Goal: Information Seeking & Learning: Check status

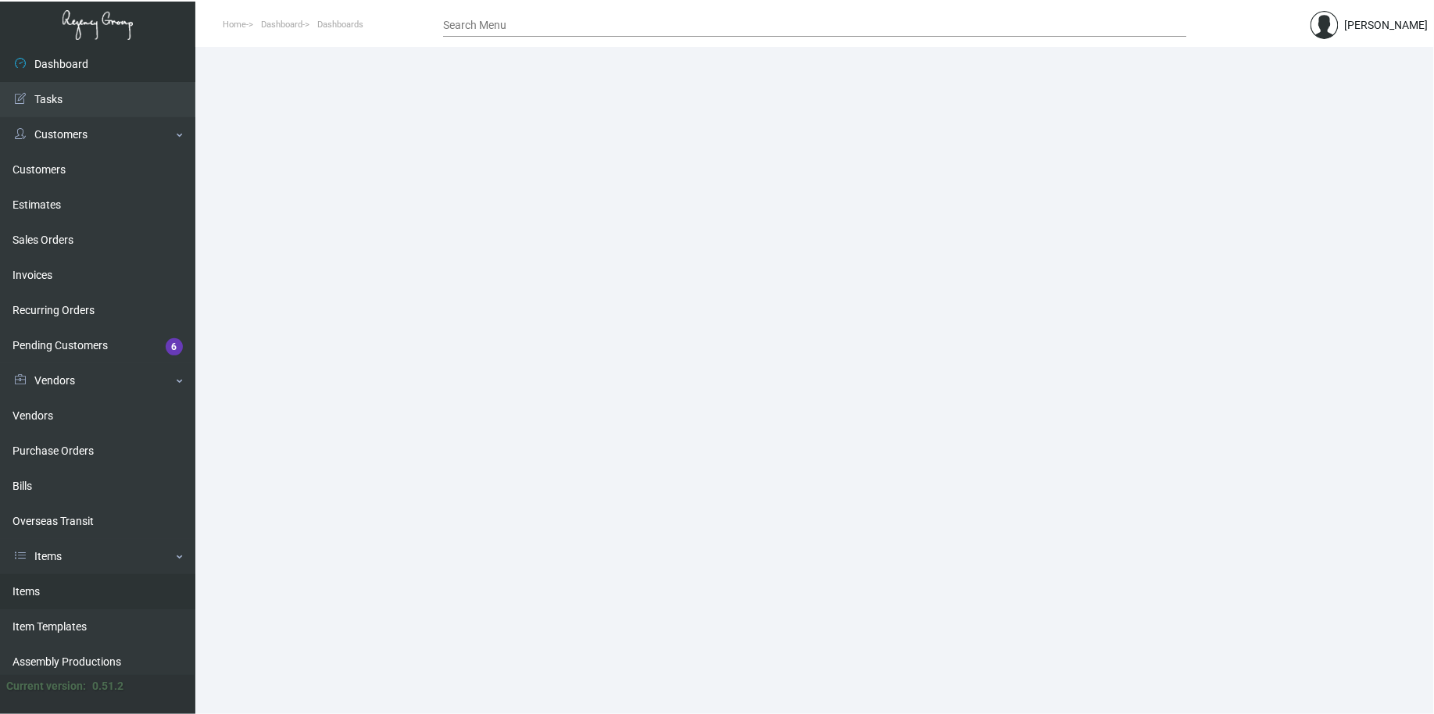
click at [69, 595] on link "Items" at bounding box center [97, 591] width 195 height 35
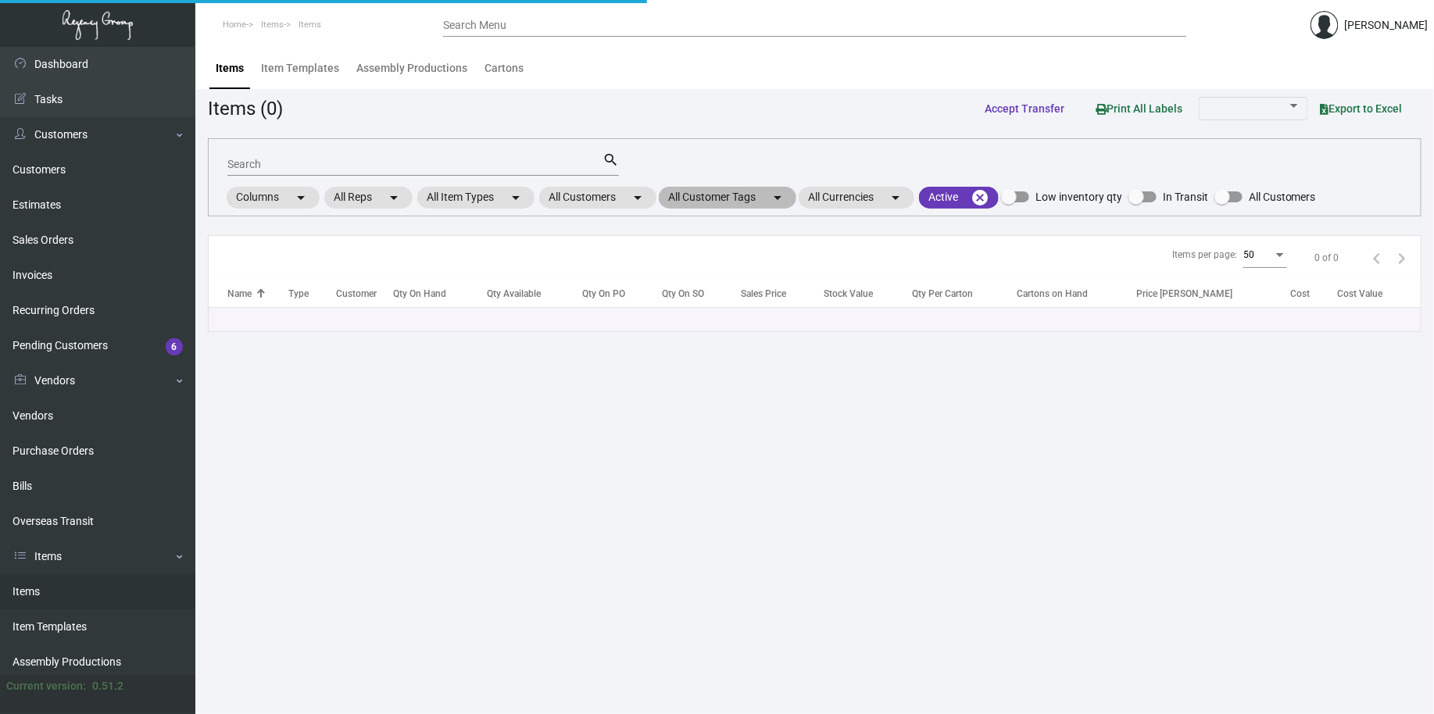
click at [693, 187] on mat-chip "All Customer Tags arrow_drop_down" at bounding box center [728, 198] width 138 height 22
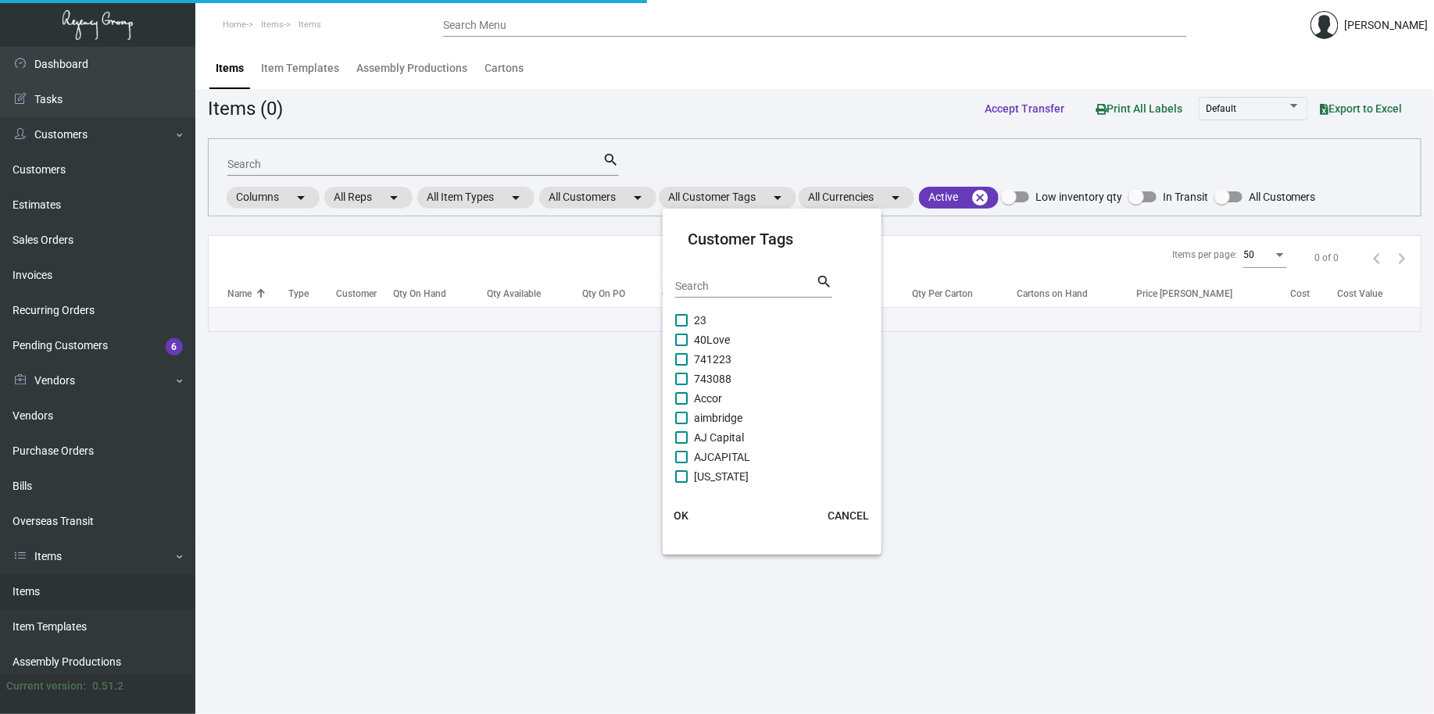
click at [627, 191] on div at bounding box center [717, 357] width 1434 height 714
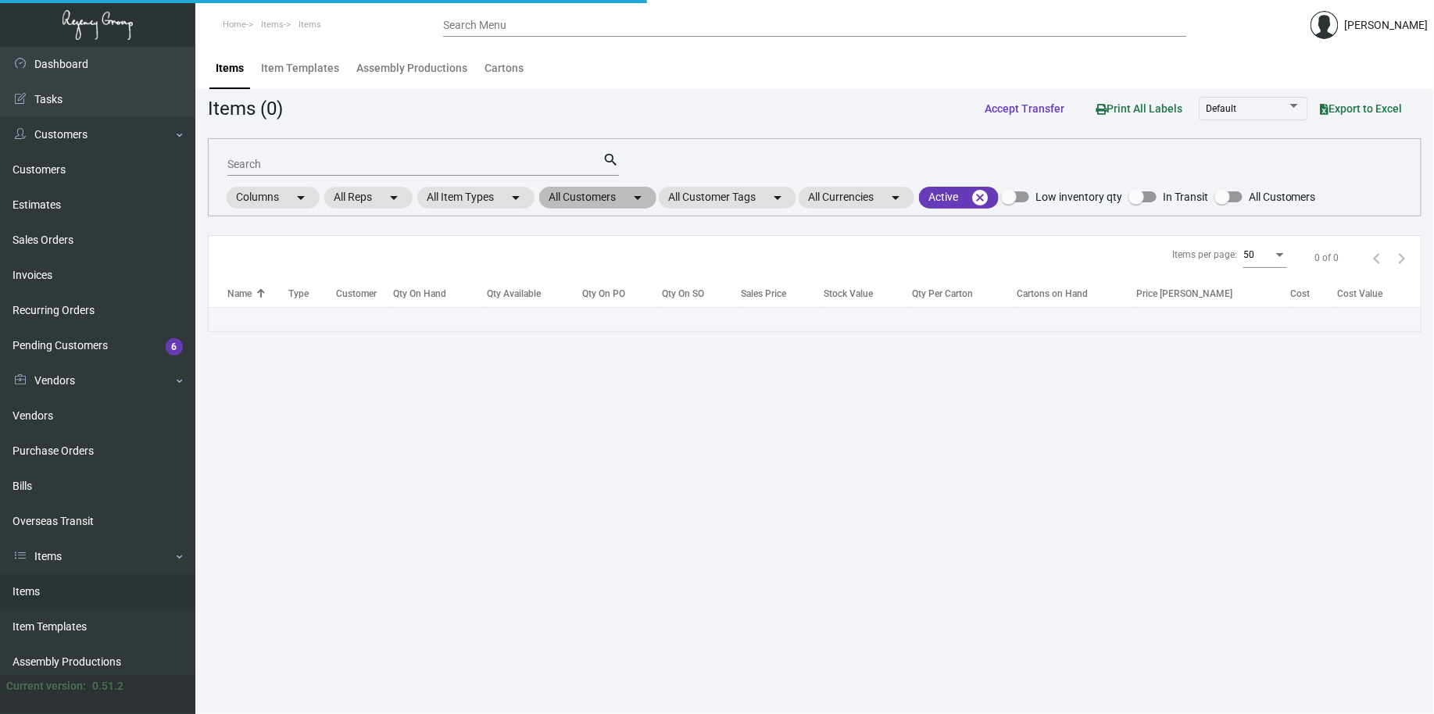
click at [626, 191] on mat-chip "All Customers arrow_drop_down" at bounding box center [597, 198] width 117 height 22
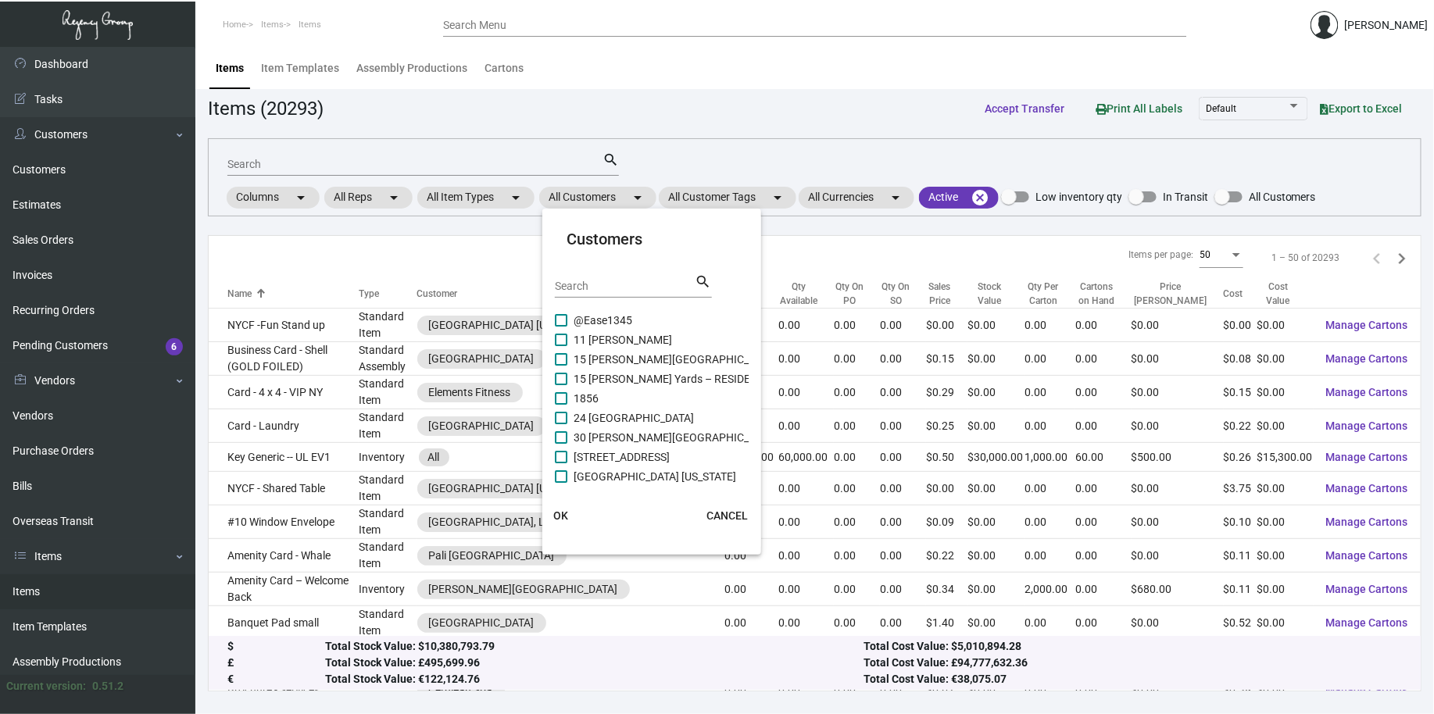
click at [586, 287] on input "Search" at bounding box center [625, 287] width 141 height 13
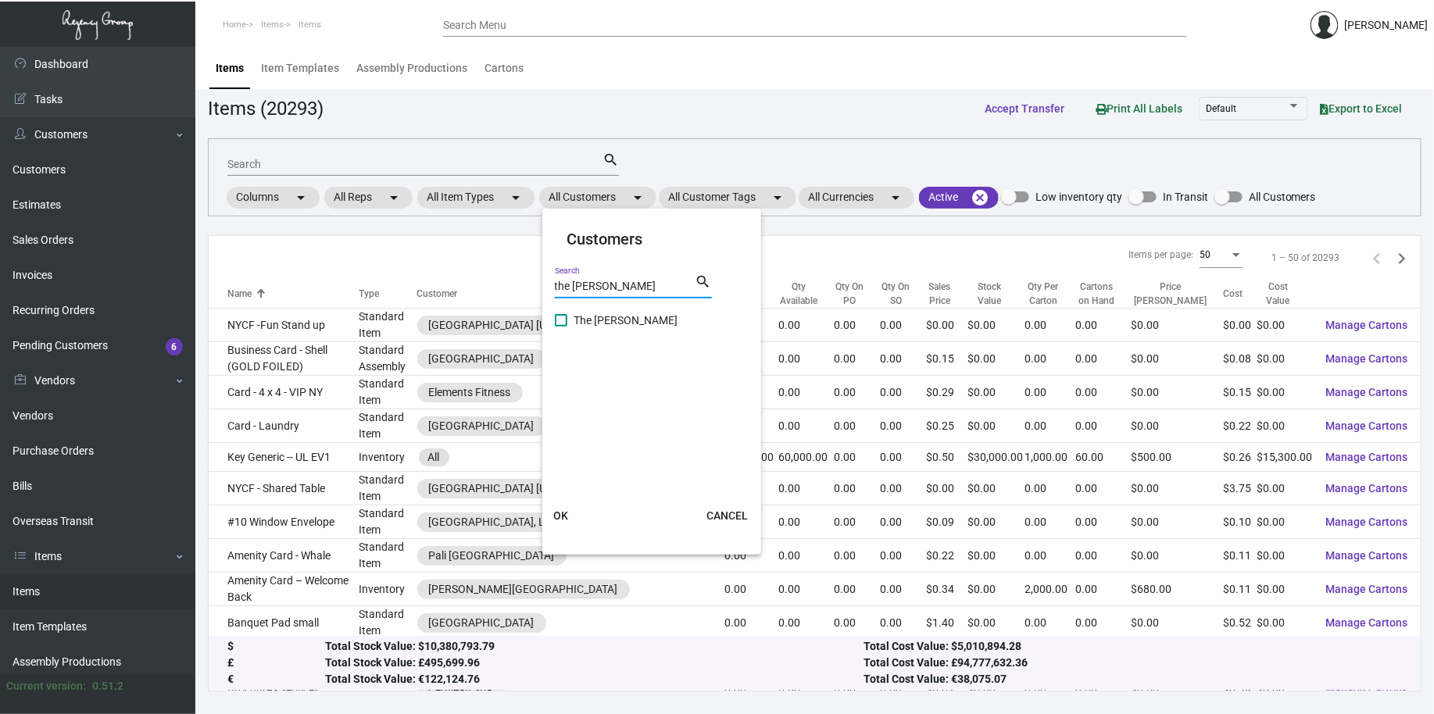
type input "the [PERSON_NAME]"
click at [611, 319] on span "The [PERSON_NAME]" at bounding box center [626, 320] width 104 height 19
click at [561, 327] on input "The [PERSON_NAME]" at bounding box center [560, 327] width 1 height 1
checkbox input "true"
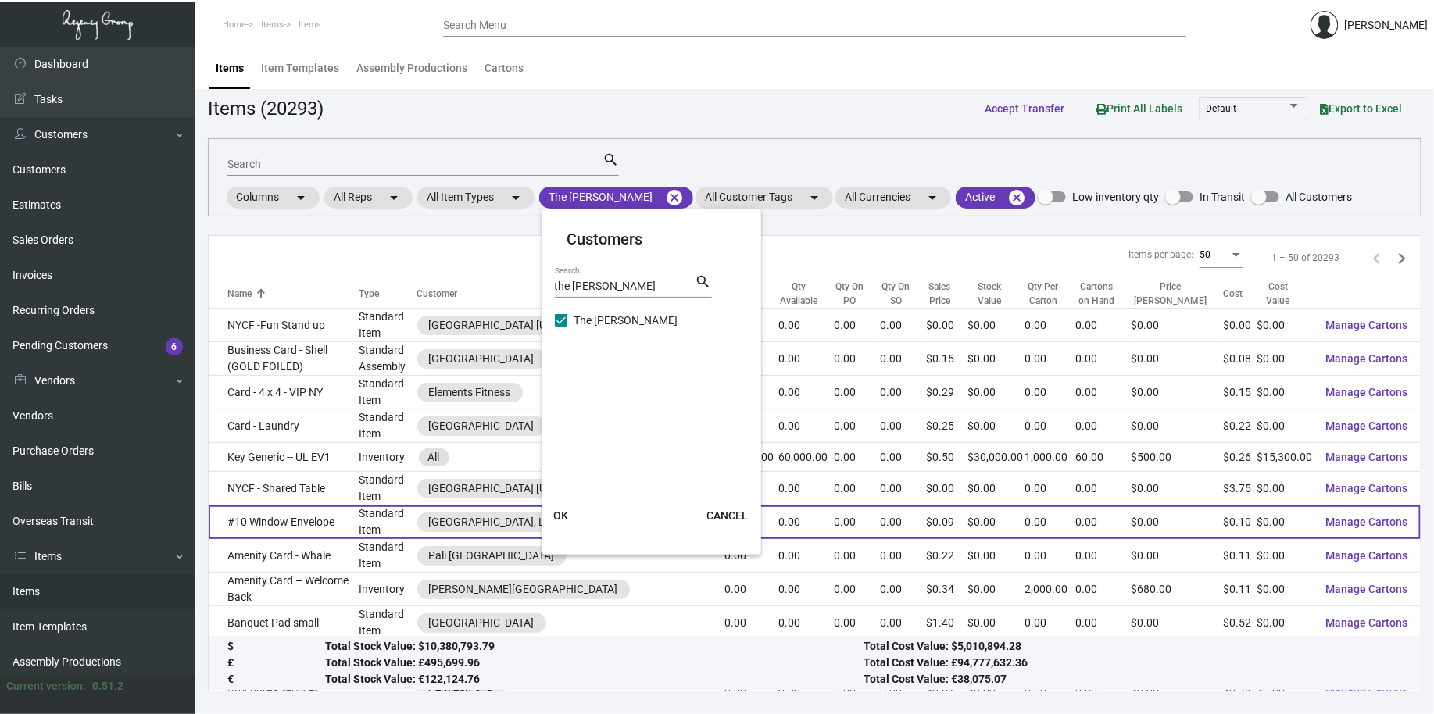
click at [564, 513] on span "OK" at bounding box center [560, 515] width 15 height 13
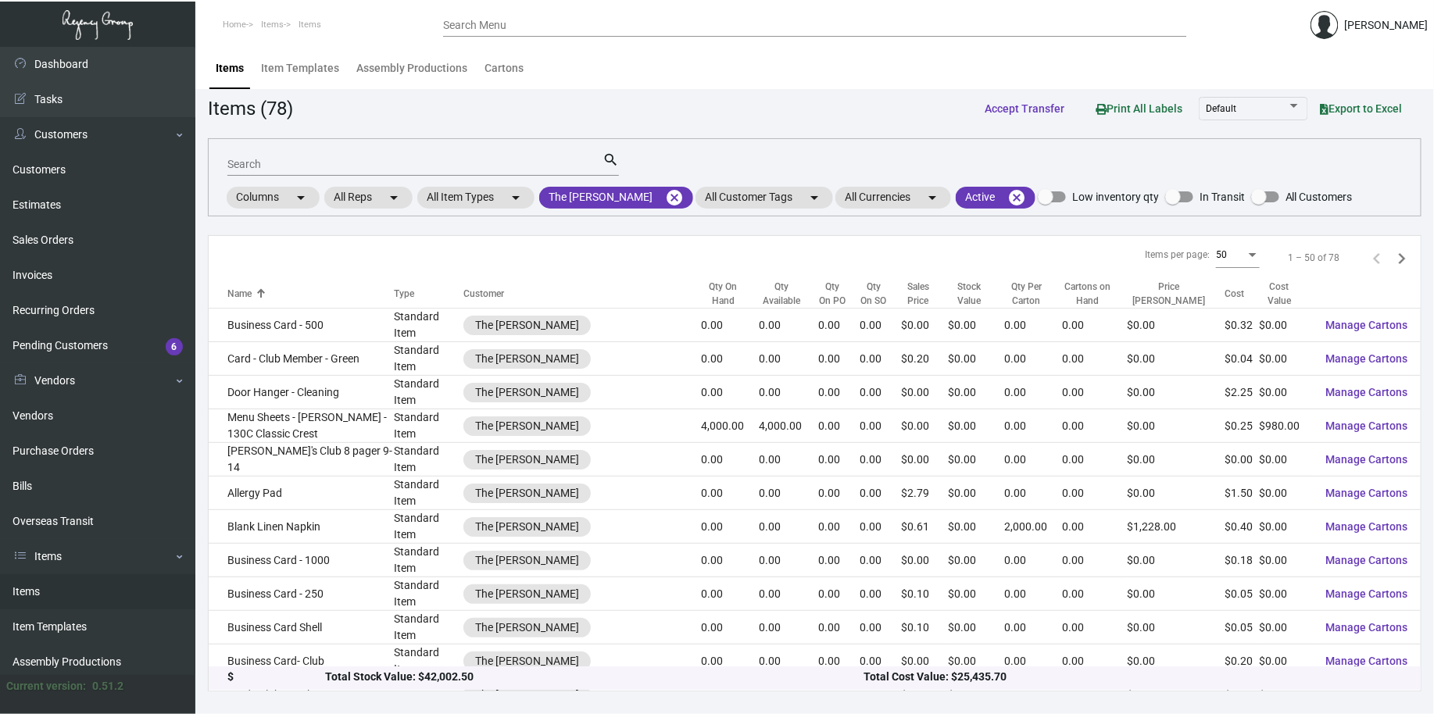
click at [321, 165] on input "Search" at bounding box center [414, 165] width 375 height 13
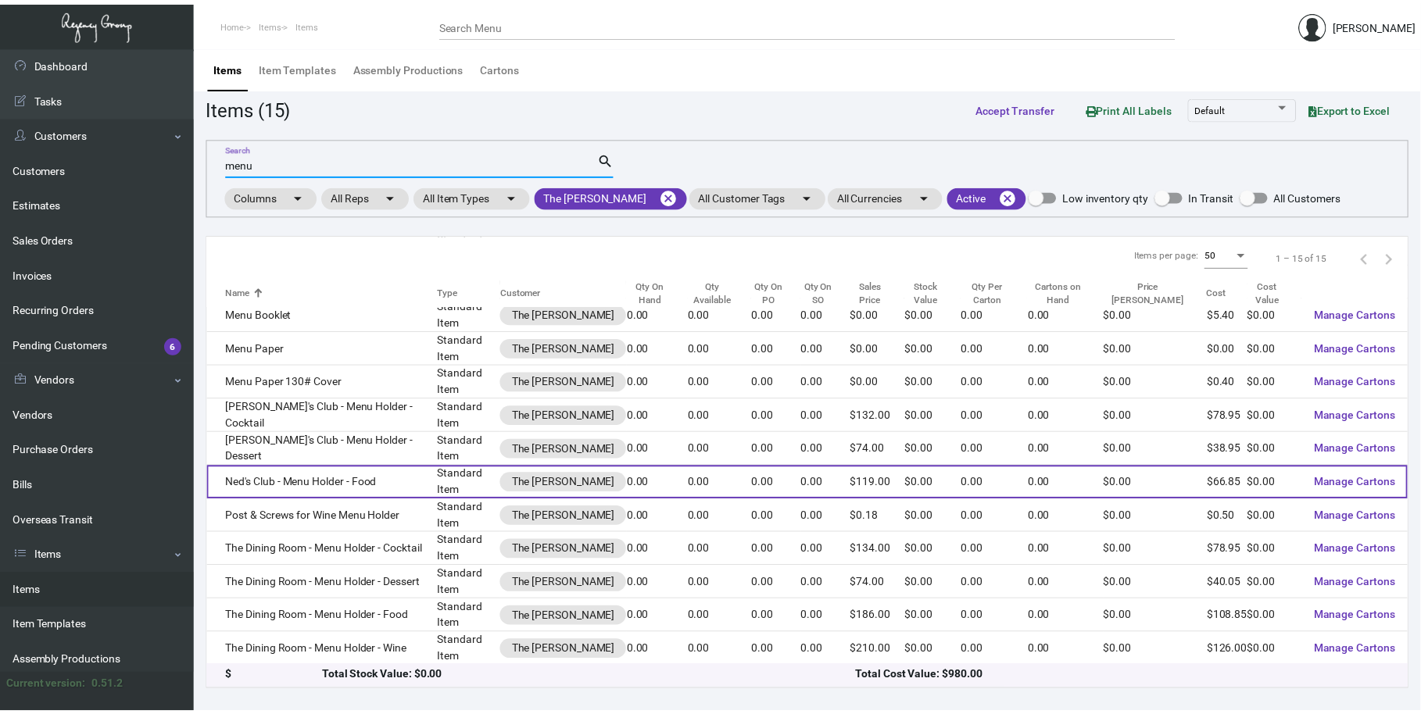
scroll to position [146, 0]
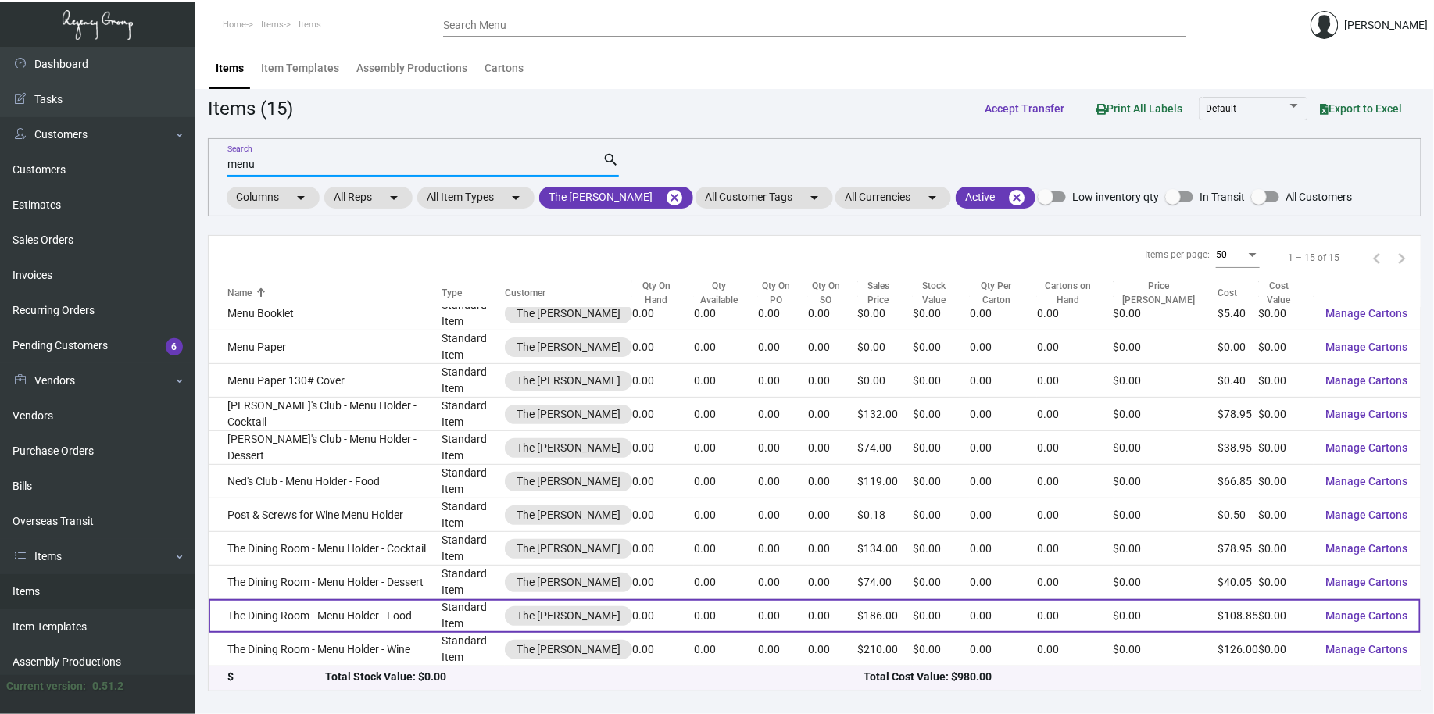
type input "menu"
click at [359, 623] on td "The Dining Room - Menu Holder - Food" at bounding box center [325, 616] width 233 height 34
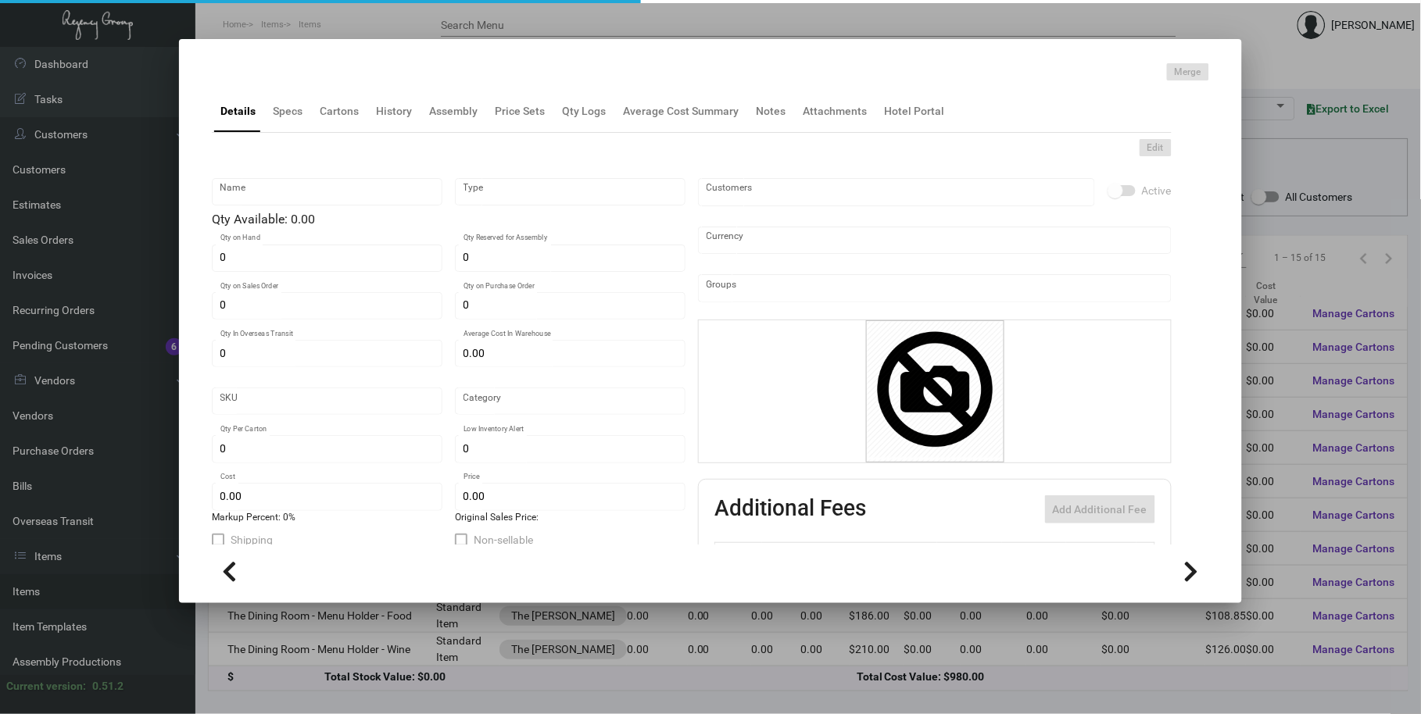
type input "The Dining Room - Menu Holder - Food"
type input "Standard Item"
type input "$ 0.00"
type input "Standard"
type input "$ 108.85"
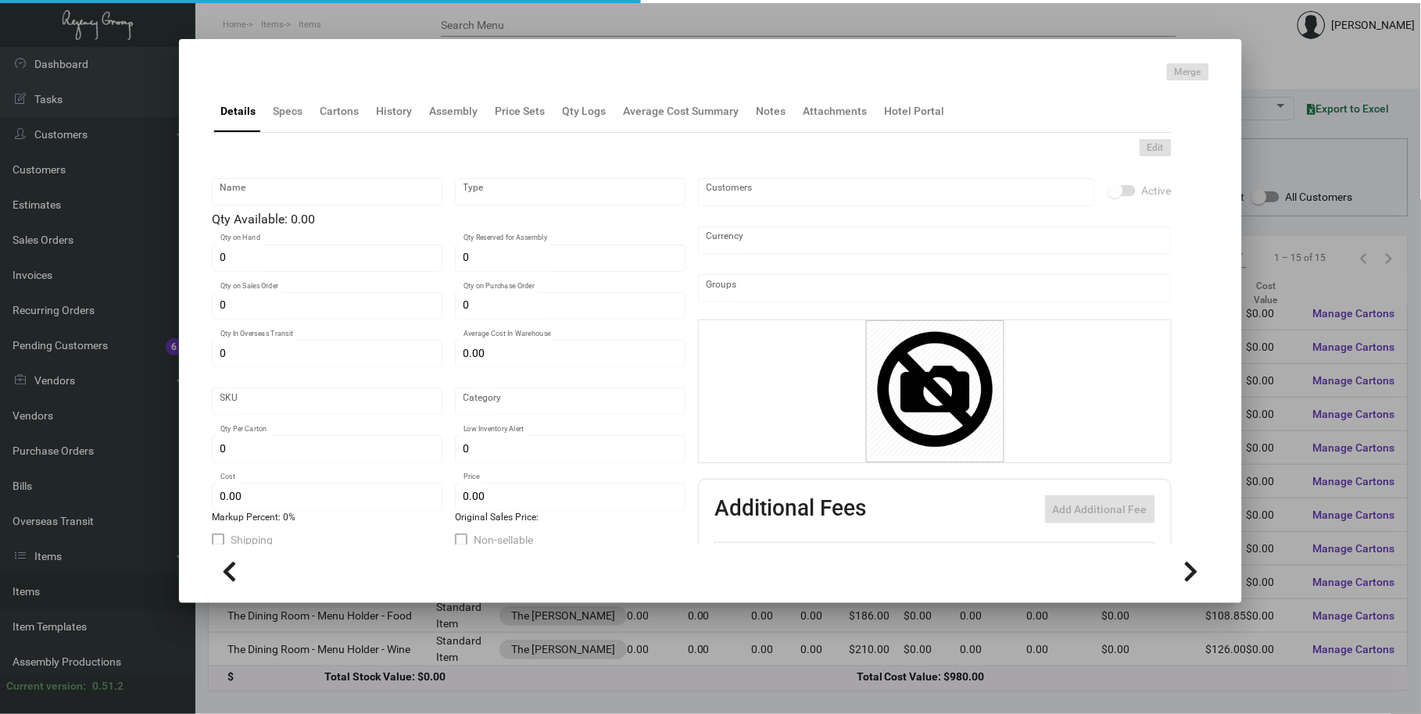
type input "$ 186.00"
checkbox input "true"
type input "United States Dollar $"
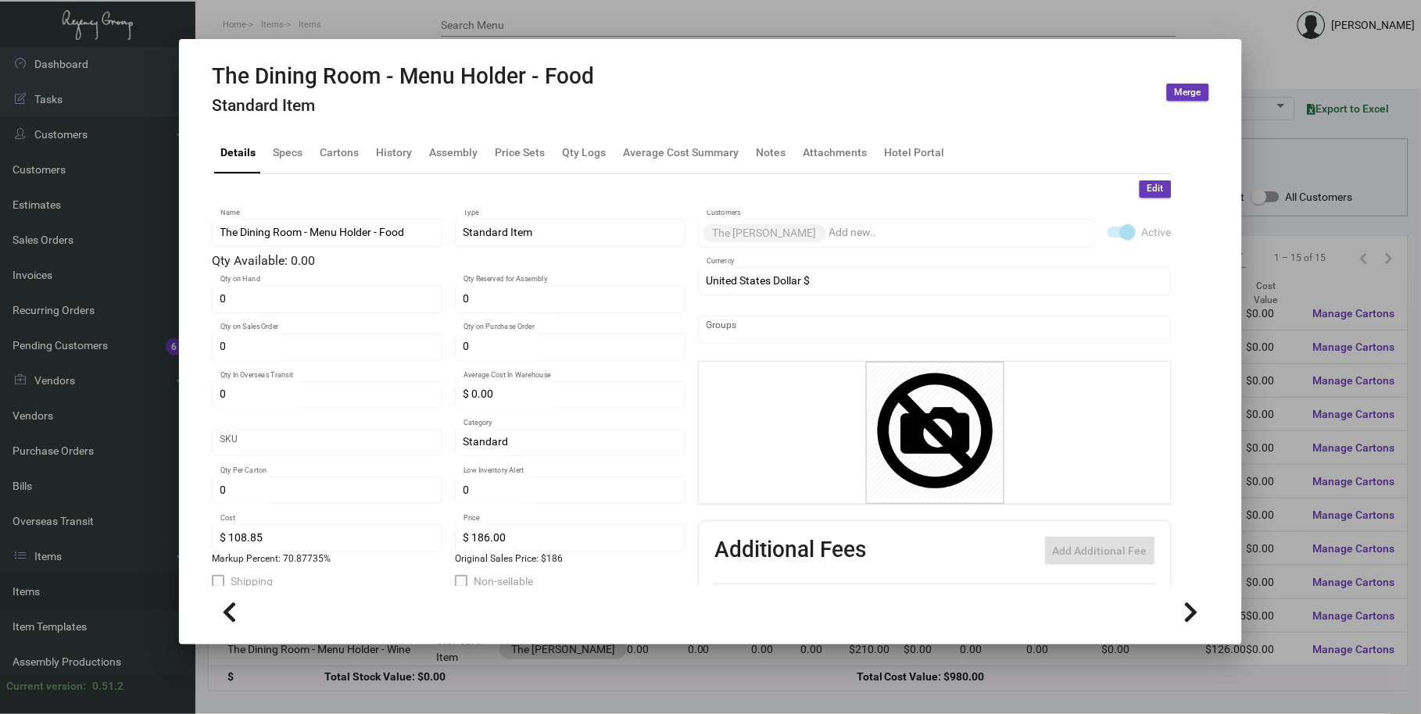
click at [291, 121] on ng-component "The Dining Room - Menu Holder - Food Standard Item Merge Details Specs Cartons …" at bounding box center [710, 351] width 997 height 576
click at [291, 130] on mat-tab-group "Details Specs Cartons History Assembly Price Sets Qty Logs Average Cost Summary…" at bounding box center [691, 354] width 997 height 464
click at [293, 148] on div "Specs" at bounding box center [288, 152] width 30 height 16
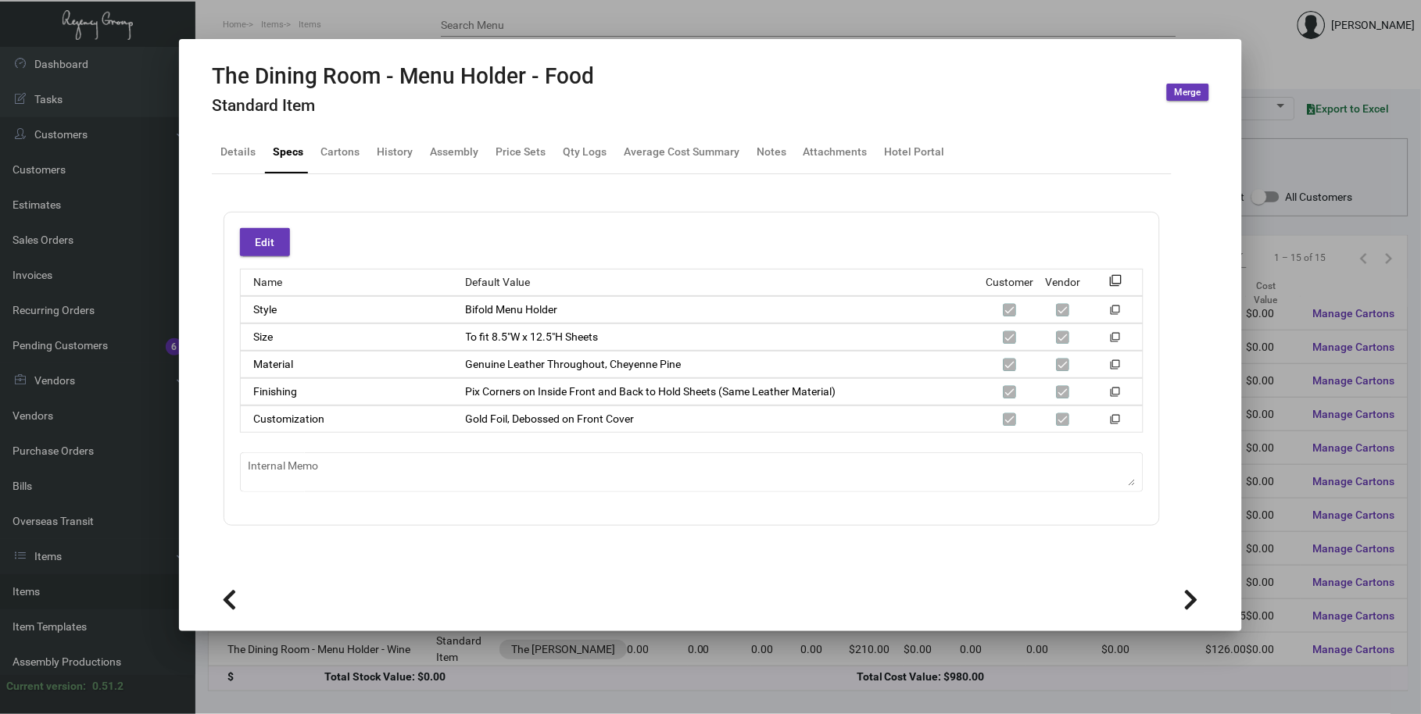
click at [356, 19] on div at bounding box center [710, 357] width 1421 height 714
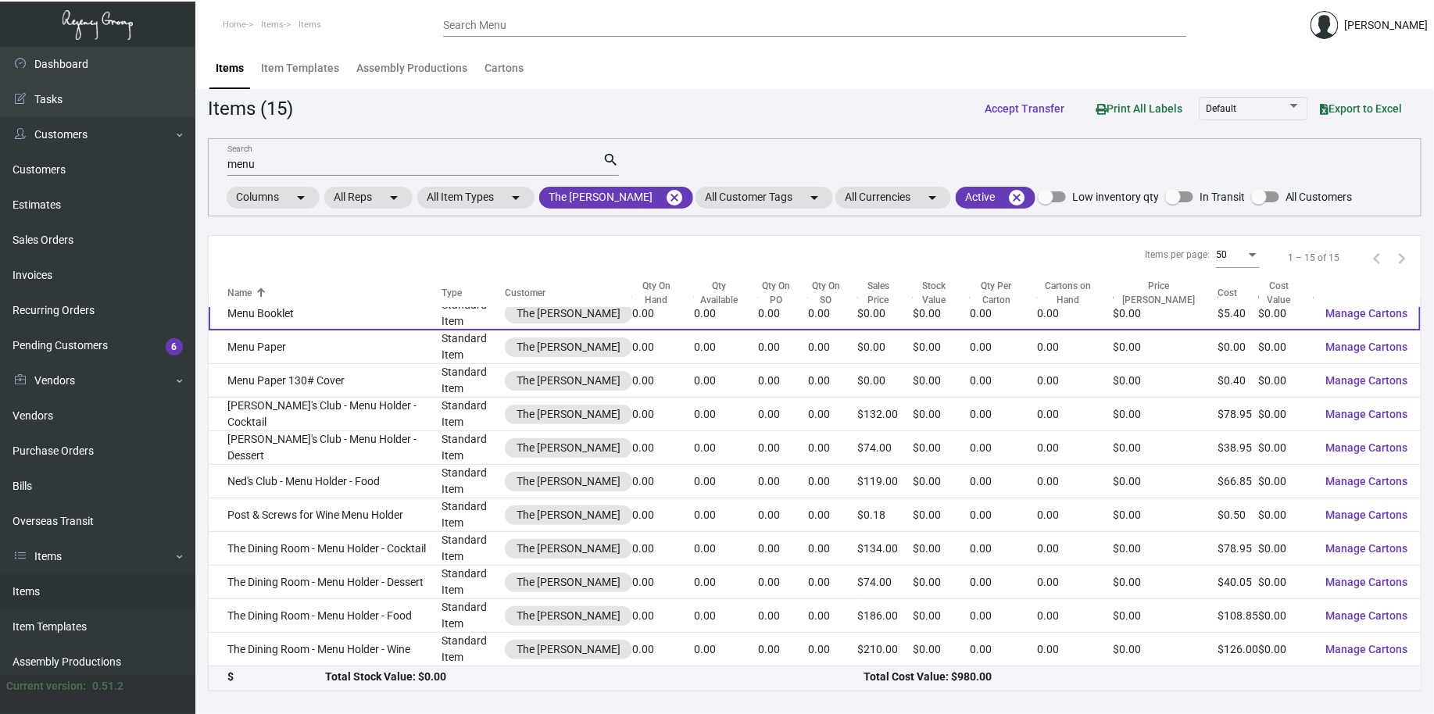
click at [369, 316] on td "Menu Booklet" at bounding box center [325, 314] width 233 height 34
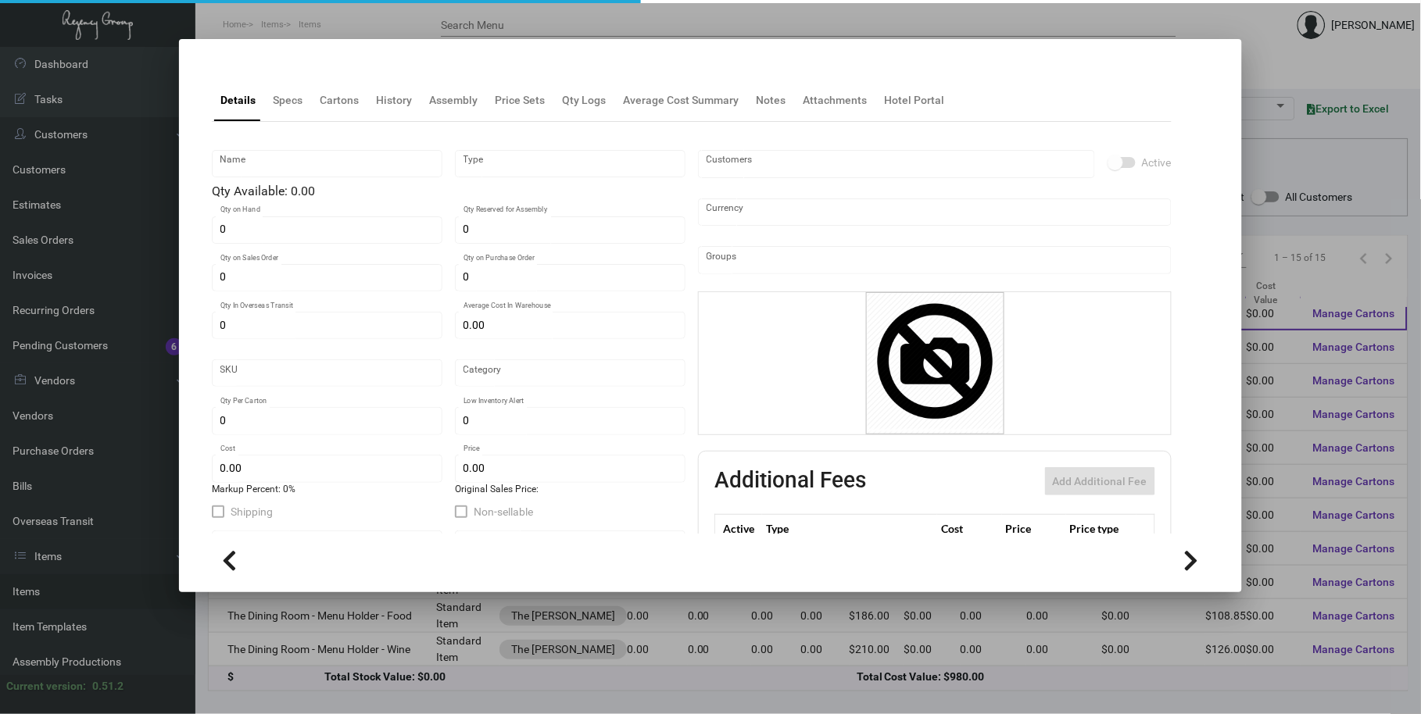
type input "Menu Booklet"
type input "Standard Item"
type input "$ 0.00"
type input "Standard"
type input "$ 5.4043"
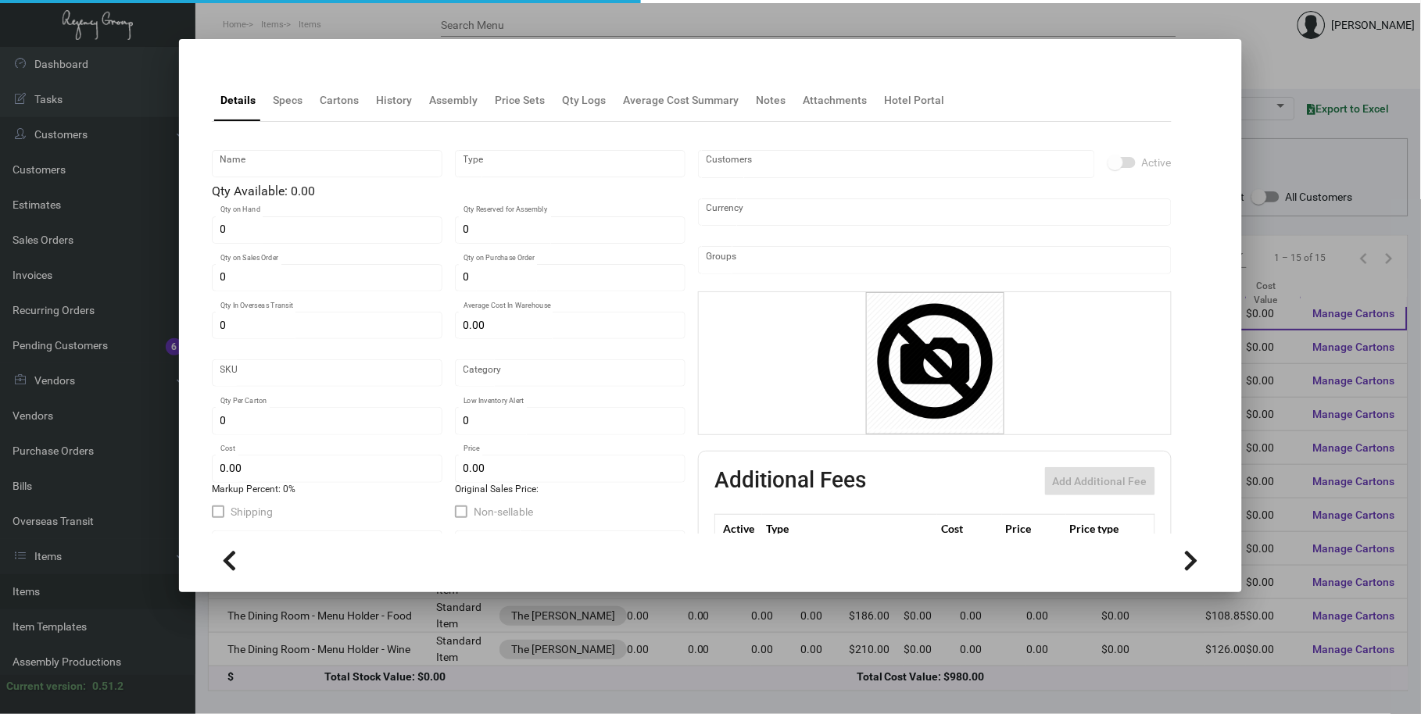
type input "$ 0.00"
checkbox input "true"
type input "United States Dollar $"
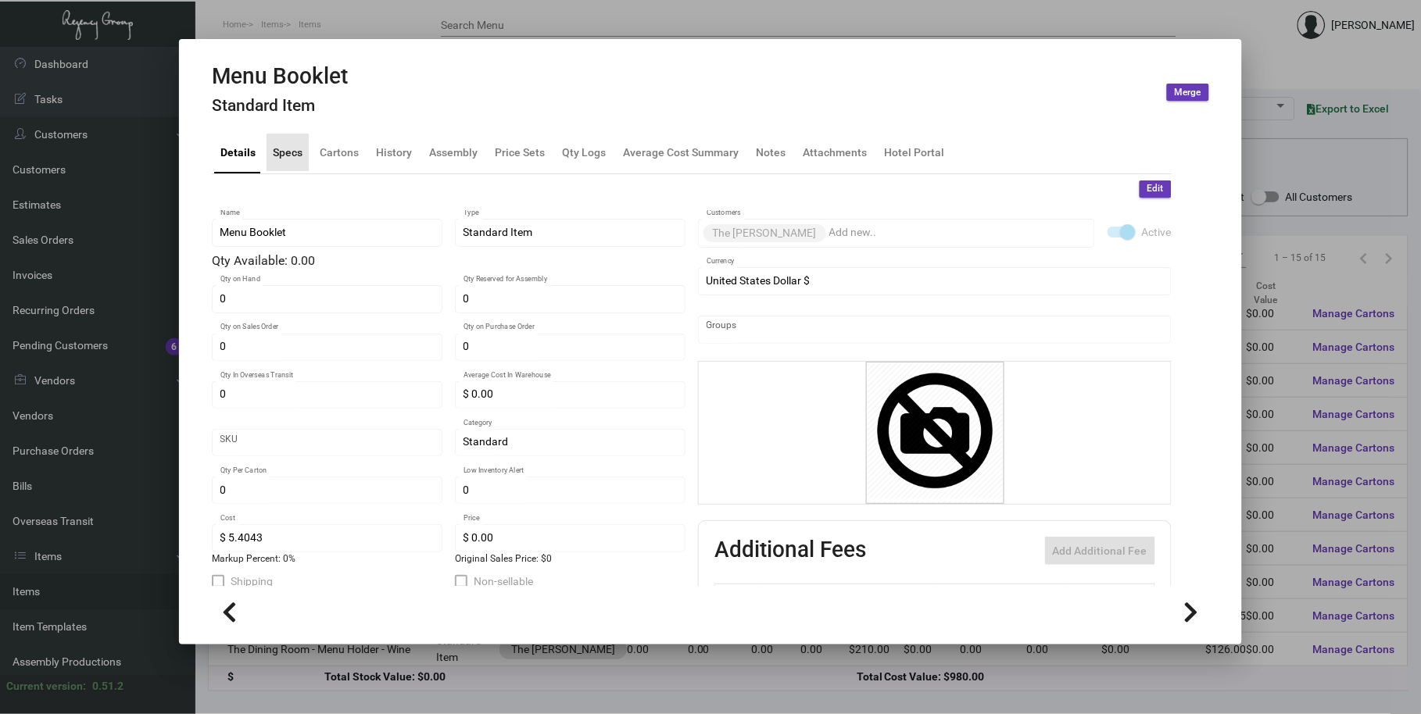
click at [293, 146] on div "Specs" at bounding box center [288, 152] width 30 height 16
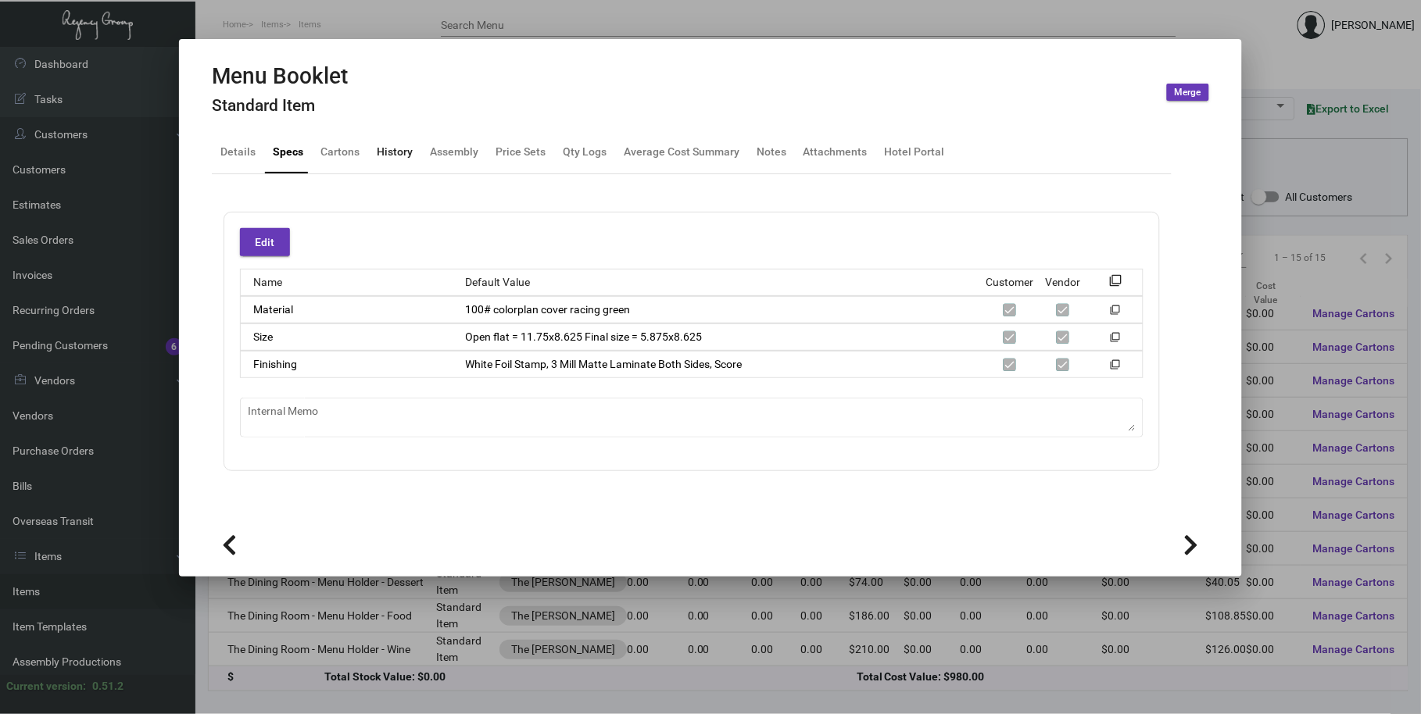
click at [415, 150] on div "History" at bounding box center [394, 153] width 48 height 38
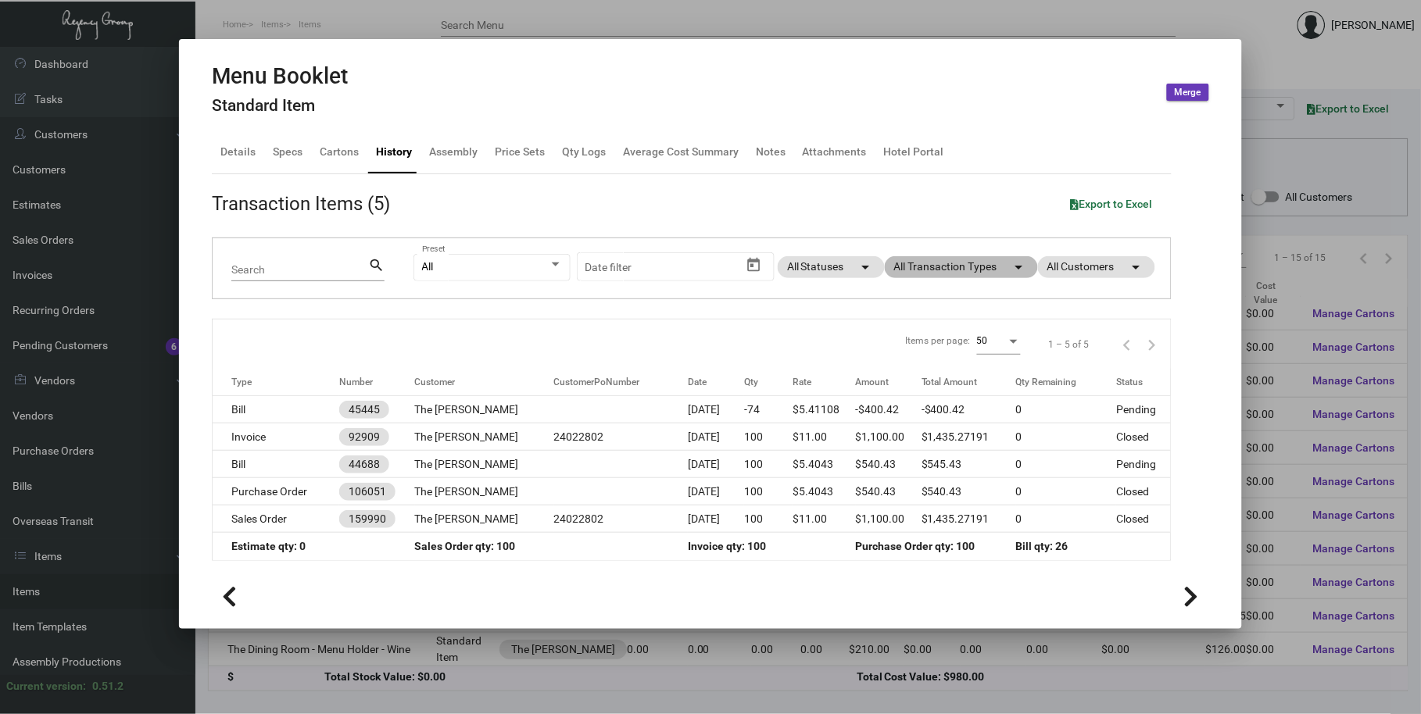
click at [903, 273] on mat-chip "All Transaction Types arrow_drop_down" at bounding box center [961, 267] width 153 height 22
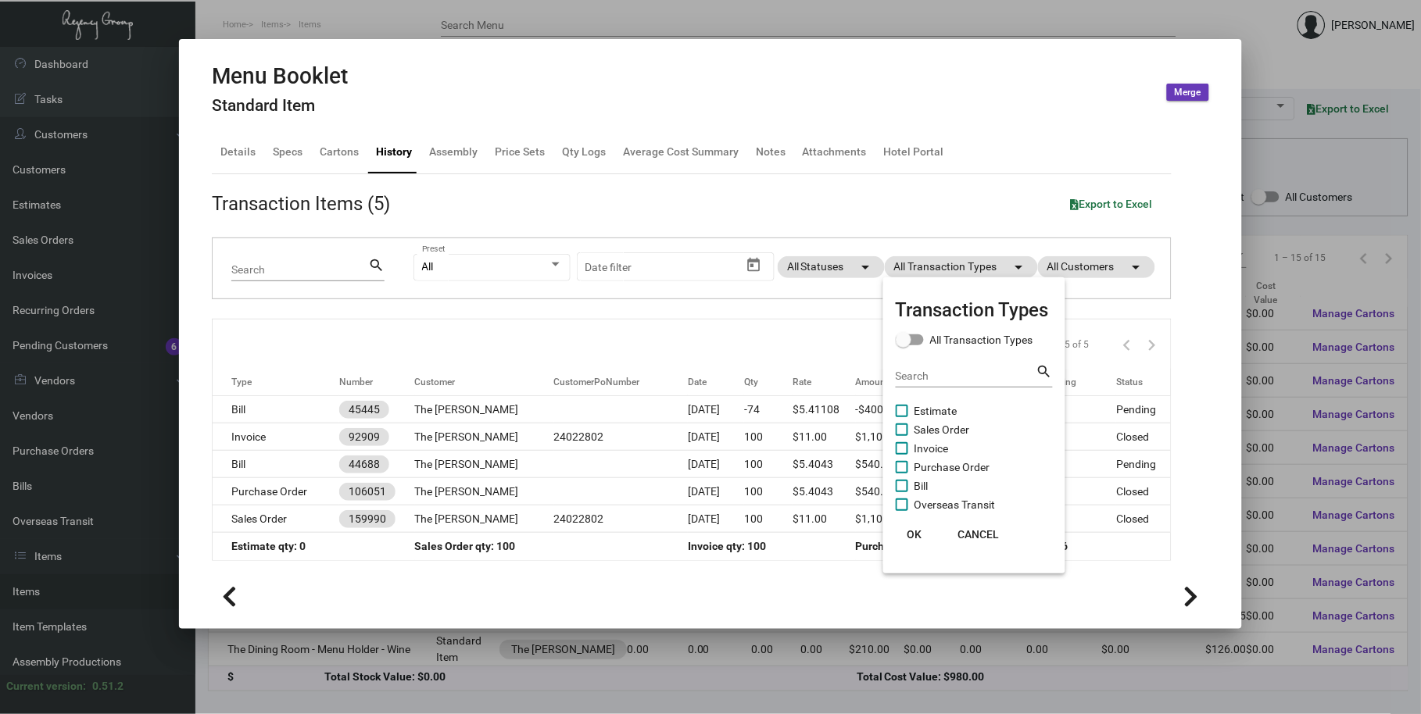
click at [932, 475] on span "Purchase Order" at bounding box center [952, 467] width 76 height 19
click at [902, 474] on input "Purchase Order" at bounding box center [901, 474] width 1 height 1
checkbox input "true"
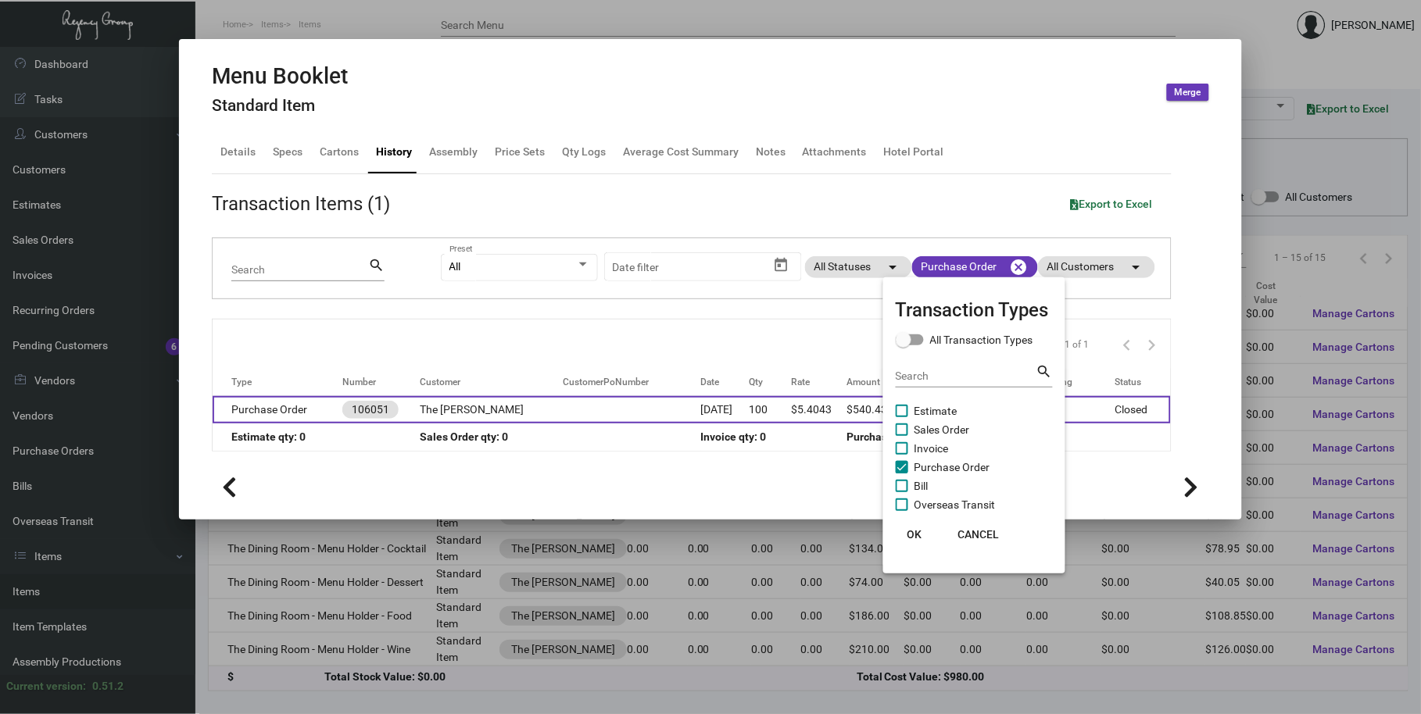
click at [735, 402] on div at bounding box center [710, 357] width 1421 height 714
click at [724, 407] on td "[DATE]" at bounding box center [725, 409] width 48 height 27
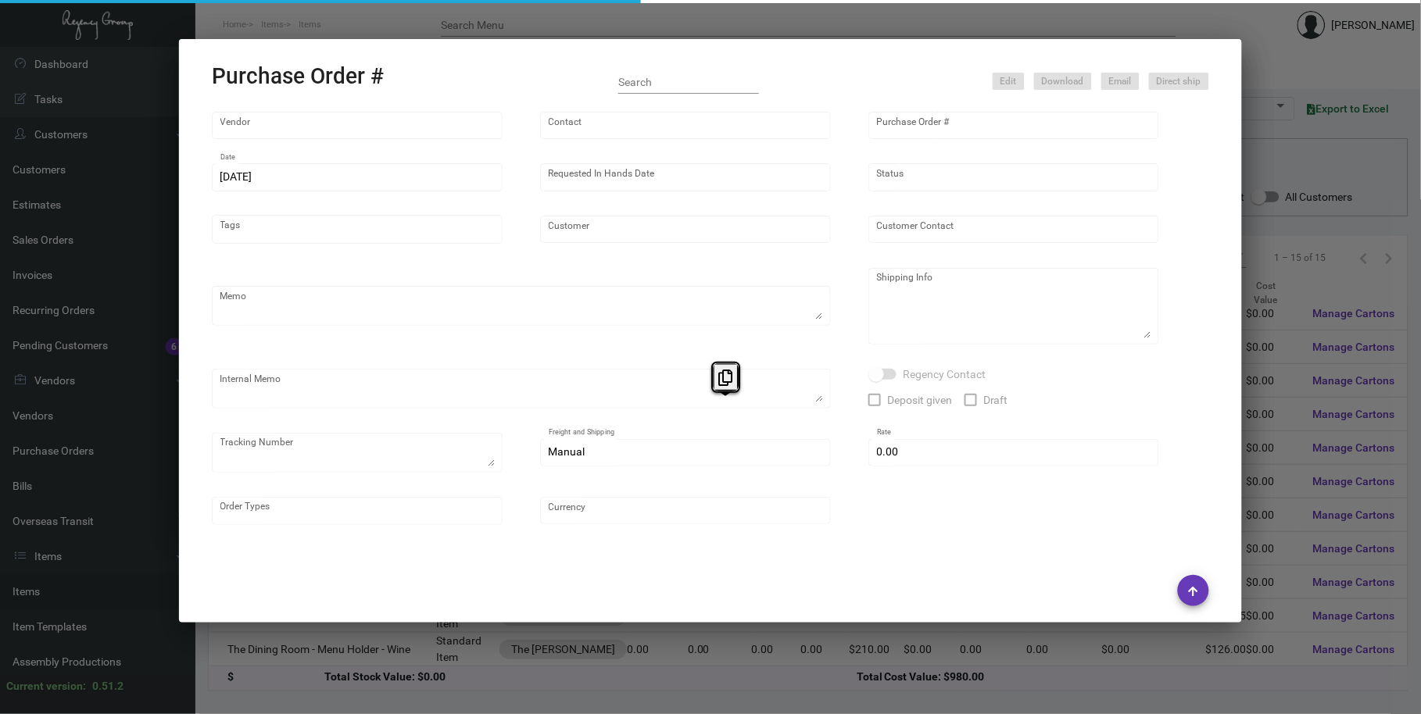
type input "Team Concept"
type input "[PERSON_NAME]"
type input "106051"
type input "[DATE]"
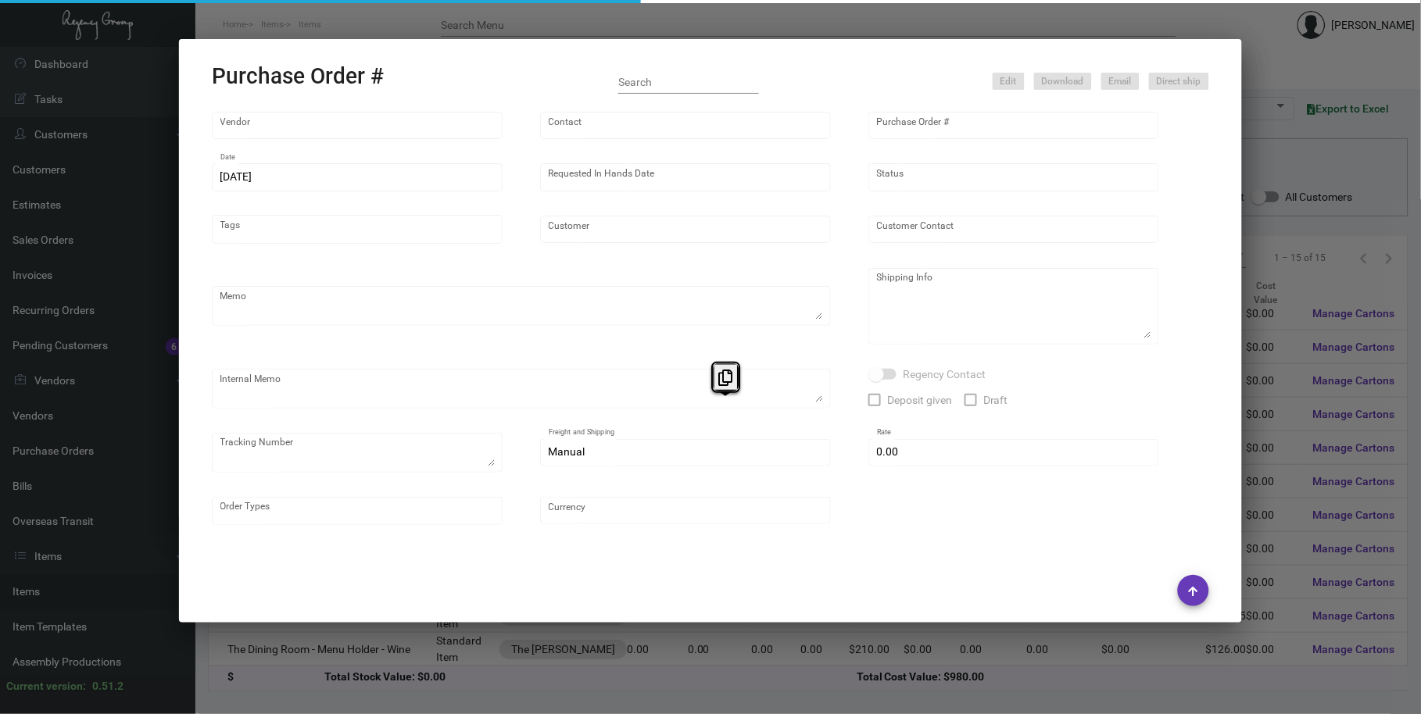
type input "The [PERSON_NAME]"
type input "[PERSON_NAME]"
type textarea "PLEASE SEND PDF PROOFS TO OUR ART TEAM ; [EMAIL_ADDRESS][DOMAIN_NAME] WITH ME I…"
type textarea "The [PERSON_NAME] NoMad - [PERSON_NAME] [STREET_ADDRESS][US_STATE]"
type textarea "SH- when you are shipping out the goods, please ask warehouse to ship out the t…"
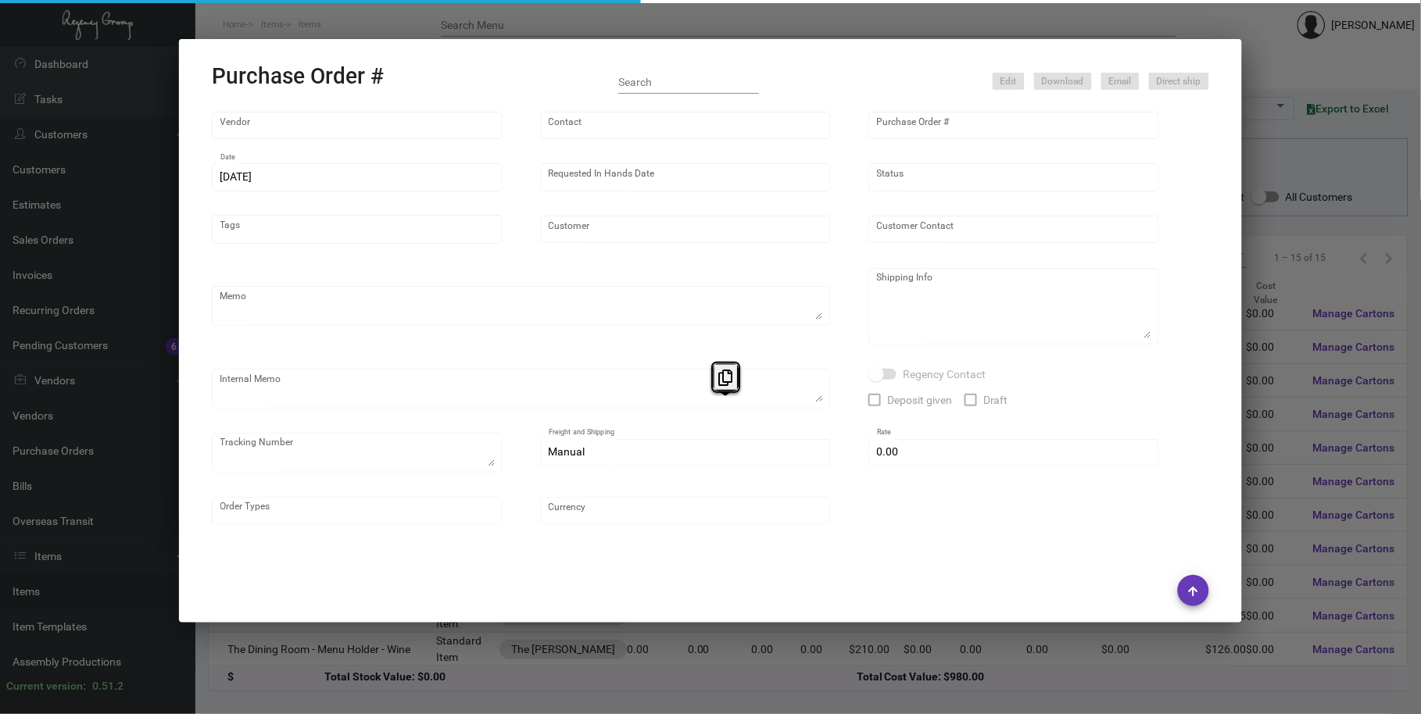
type input "$ 0.00"
type input "United States Dollar $"
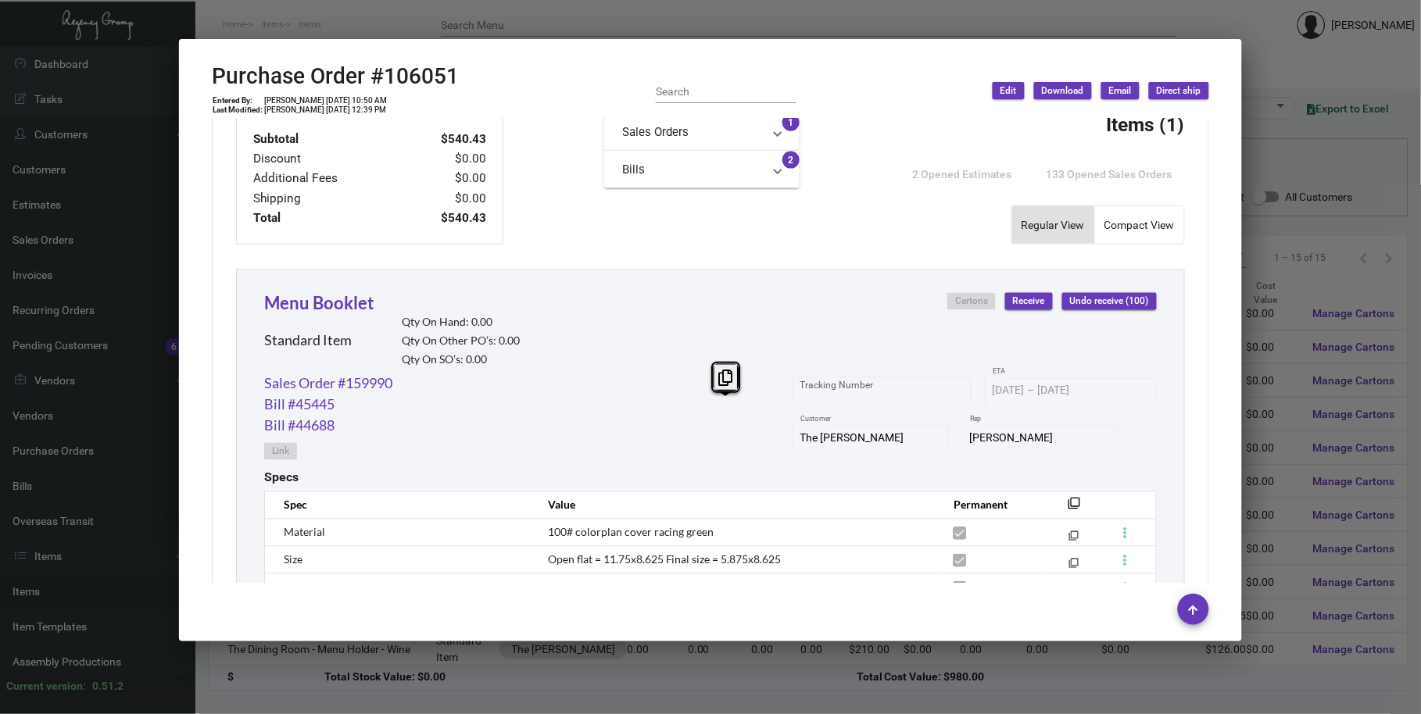
scroll to position [743, 0]
